Goal: Task Accomplishment & Management: Complete application form

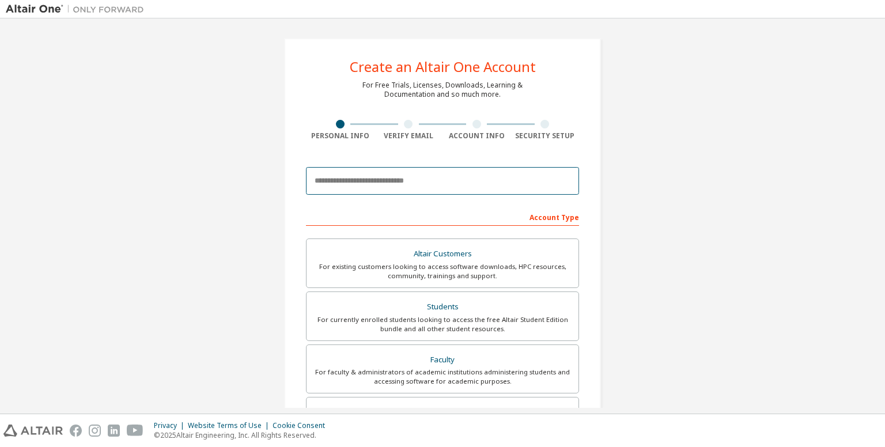
click at [437, 176] on input "email" at bounding box center [442, 181] width 273 height 28
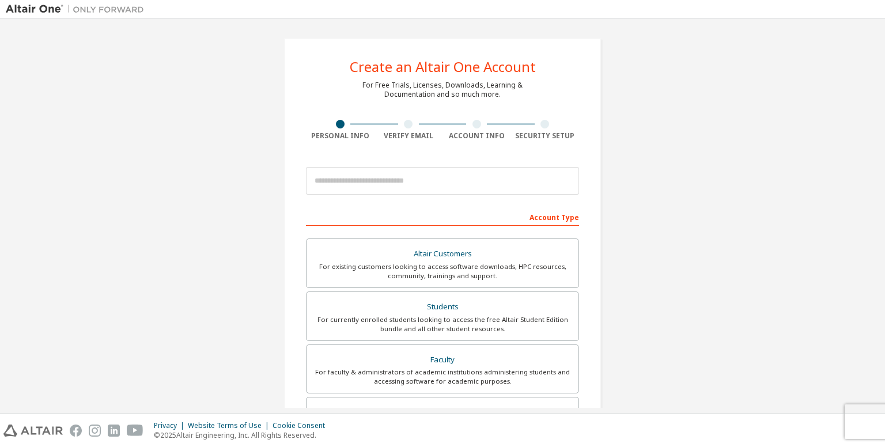
click at [652, 200] on div "Create an Altair One Account For Free Trials, Licenses, Downloads, Learning & D…" at bounding box center [443, 329] width 874 height 610
click at [753, 18] on div at bounding box center [442, 9] width 885 height 18
click at [497, 39] on div "Create an Altair One Account For Free Trials, Licenses, Downloads, Learning & D…" at bounding box center [442, 329] width 317 height 583
click at [538, 47] on div "Create an Altair One Account For Free Trials, Licenses, Downloads, Learning & D…" at bounding box center [442, 329] width 317 height 583
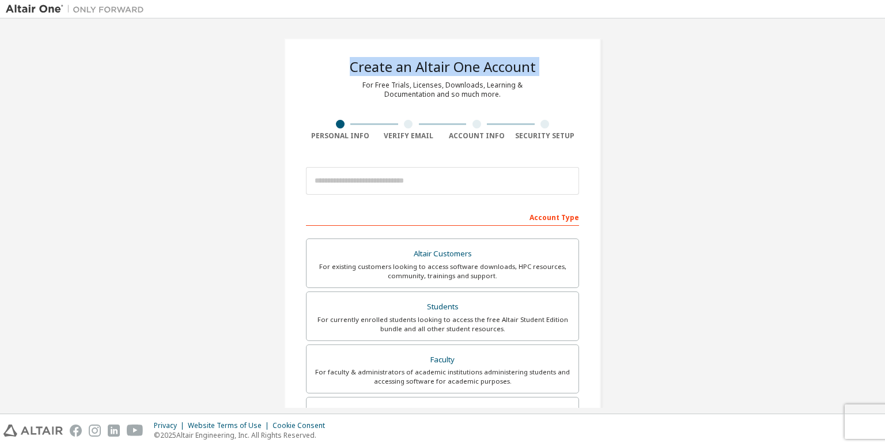
click at [538, 47] on div "Create an Altair One Account For Free Trials, Licenses, Downloads, Learning & D…" at bounding box center [442, 329] width 317 height 583
drag, startPoint x: 538, startPoint y: 47, endPoint x: 635, endPoint y: 134, distance: 130.2
click at [640, 127] on div "Create an Altair One Account For Free Trials, Licenses, Downloads, Learning & D…" at bounding box center [443, 329] width 874 height 610
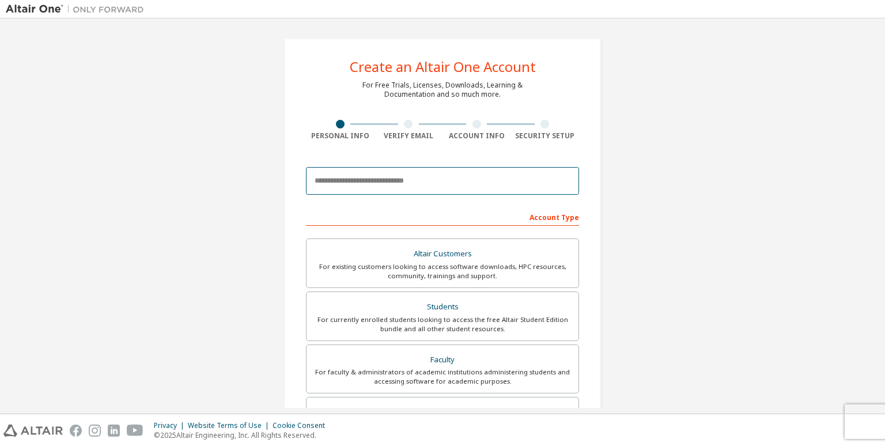
click at [410, 178] on input "email" at bounding box center [442, 181] width 273 height 28
type input "**********"
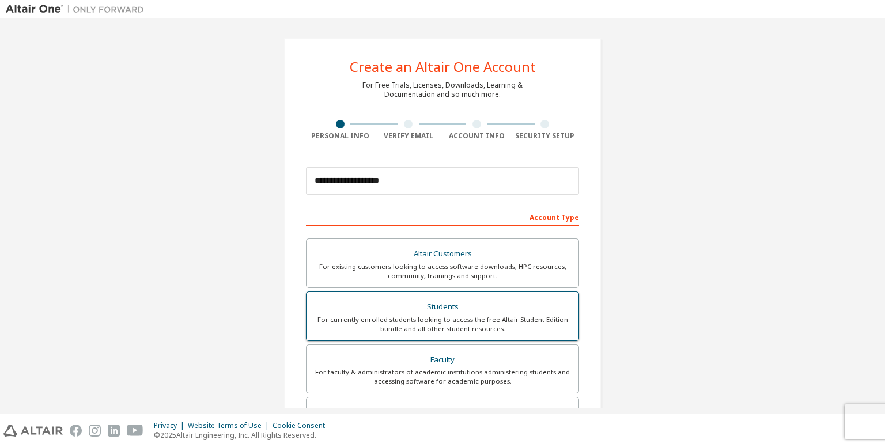
click at [473, 315] on div "For currently enrolled students looking to access the free Altair Student Editi…" at bounding box center [442, 324] width 258 height 18
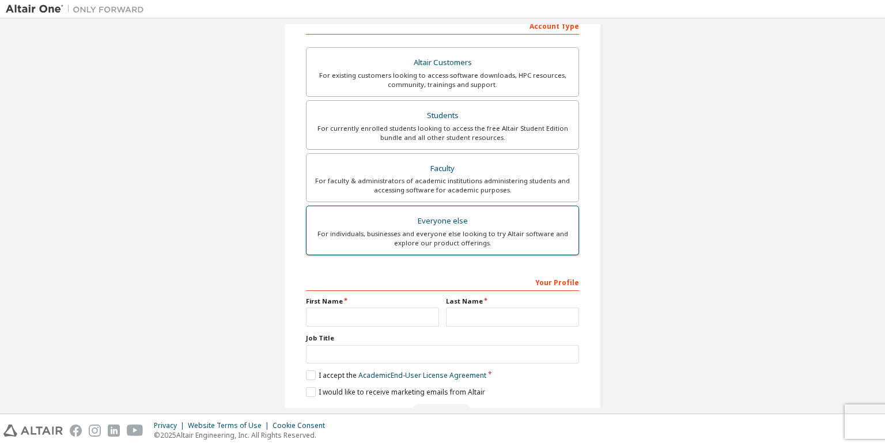
scroll to position [224, 0]
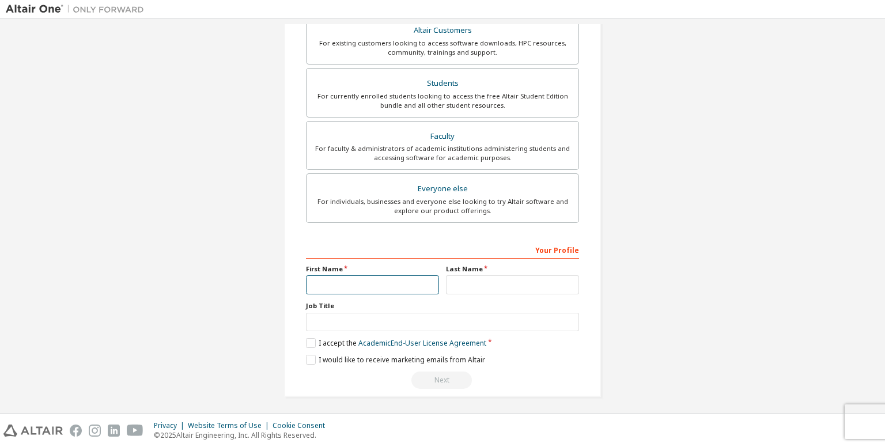
click at [363, 282] on input "text" at bounding box center [372, 284] width 133 height 19
type input "***"
click at [509, 281] on input "text" at bounding box center [512, 284] width 133 height 19
type input "********"
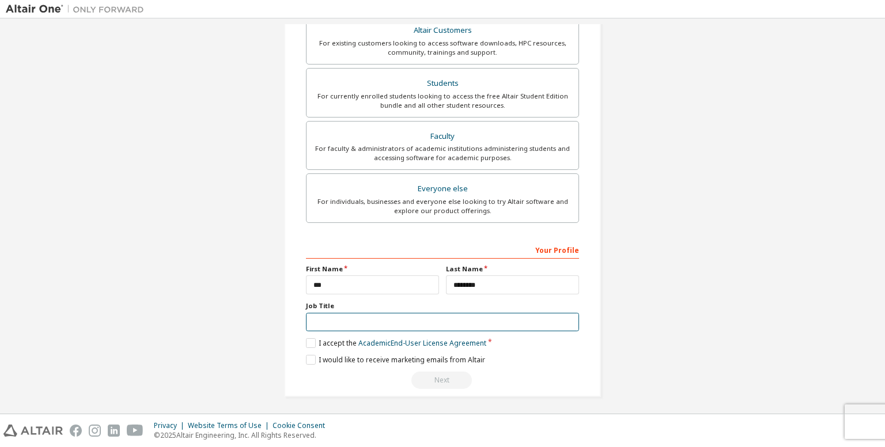
click at [365, 321] on input "text" at bounding box center [442, 322] width 273 height 19
type input "********"
click at [316, 342] on label "I accept the Academic End-User License Agreement" at bounding box center [396, 343] width 180 height 10
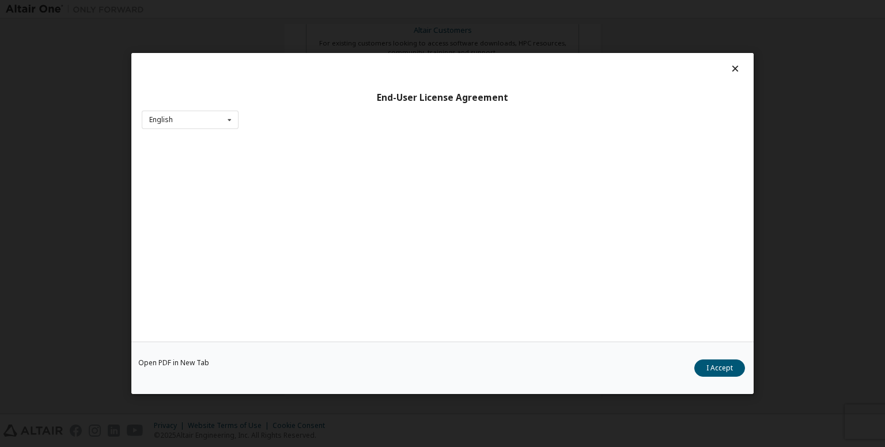
click at [786, 183] on div "End-User License Agreement English English Open PDF in [GEOGRAPHIC_DATA] I Acce…" at bounding box center [442, 223] width 885 height 447
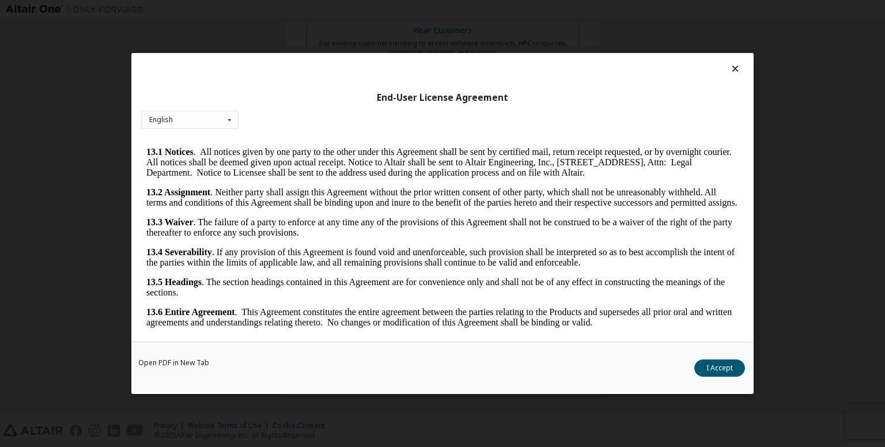
scroll to position [9, 0]
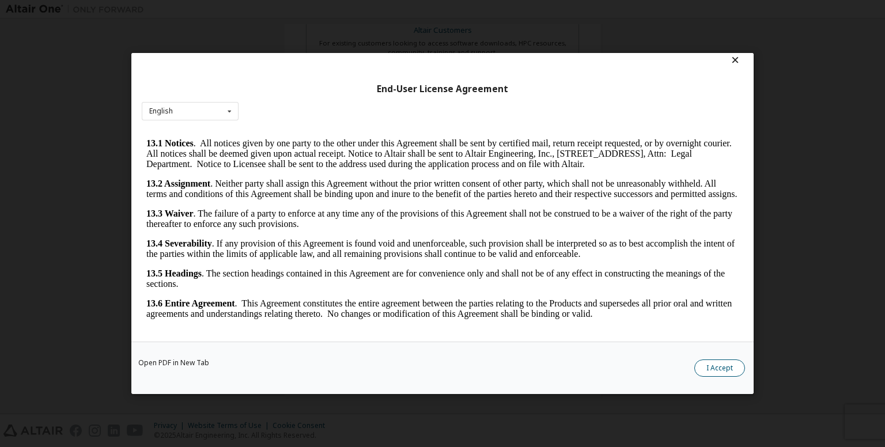
click at [713, 364] on button "I Accept" at bounding box center [719, 368] width 51 height 17
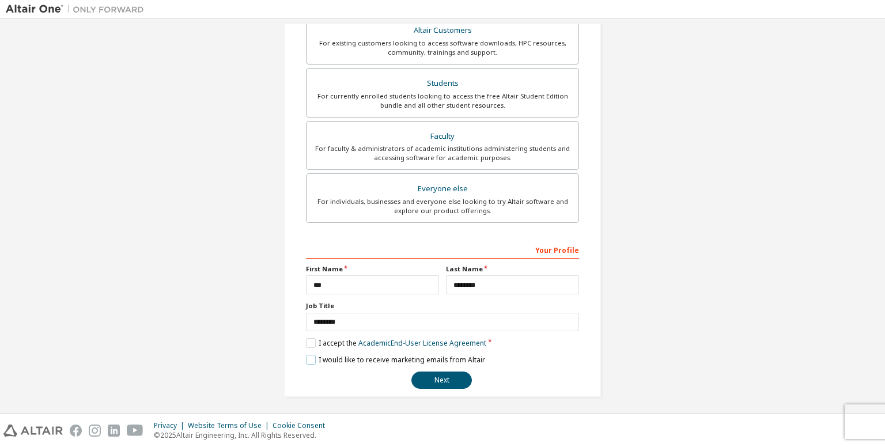
drag, startPoint x: 309, startPoint y: 358, endPoint x: 375, endPoint y: 366, distance: 66.2
click at [310, 358] on label "I would like to receive marketing emails from Altair" at bounding box center [395, 360] width 179 height 10
click at [444, 375] on button "Next" at bounding box center [441, 380] width 61 height 17
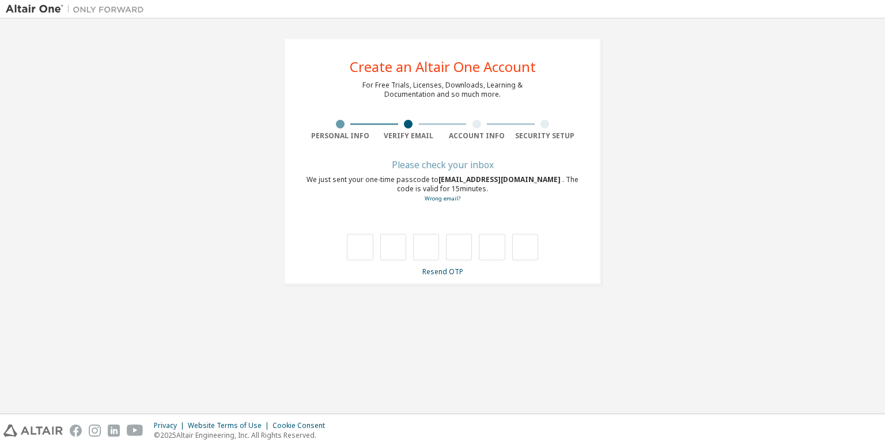
type input "*"
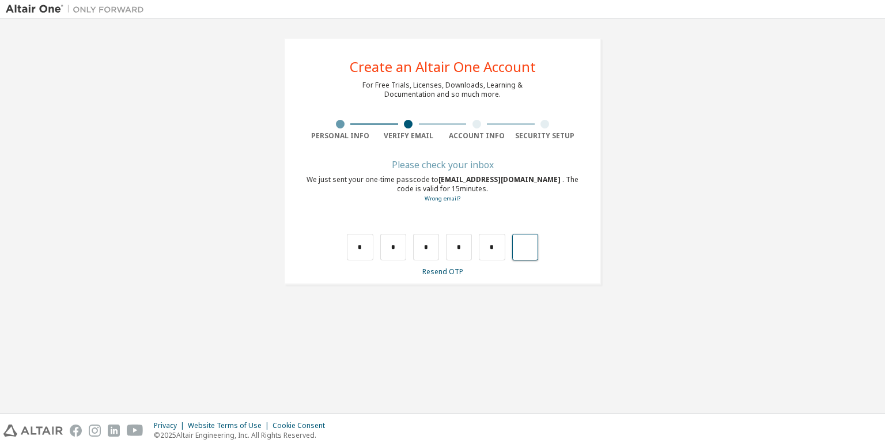
type input "*"
